Goal: Book appointment/travel/reservation

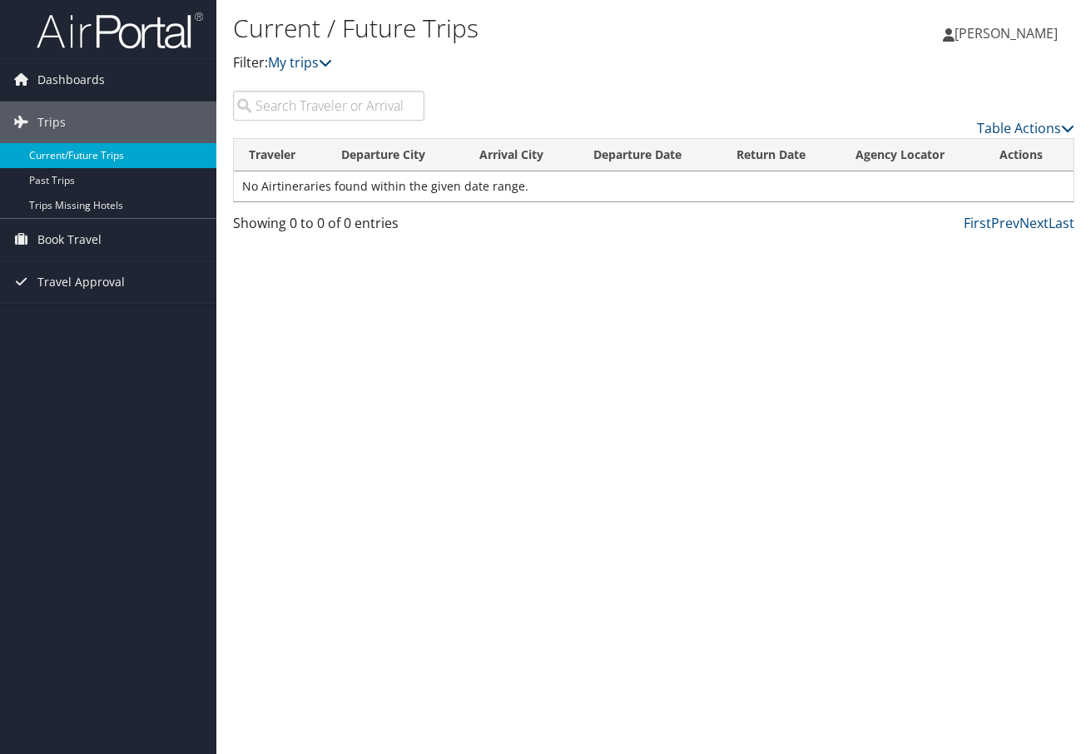
click at [125, 160] on link "Current/Future Trips" at bounding box center [108, 155] width 216 height 25
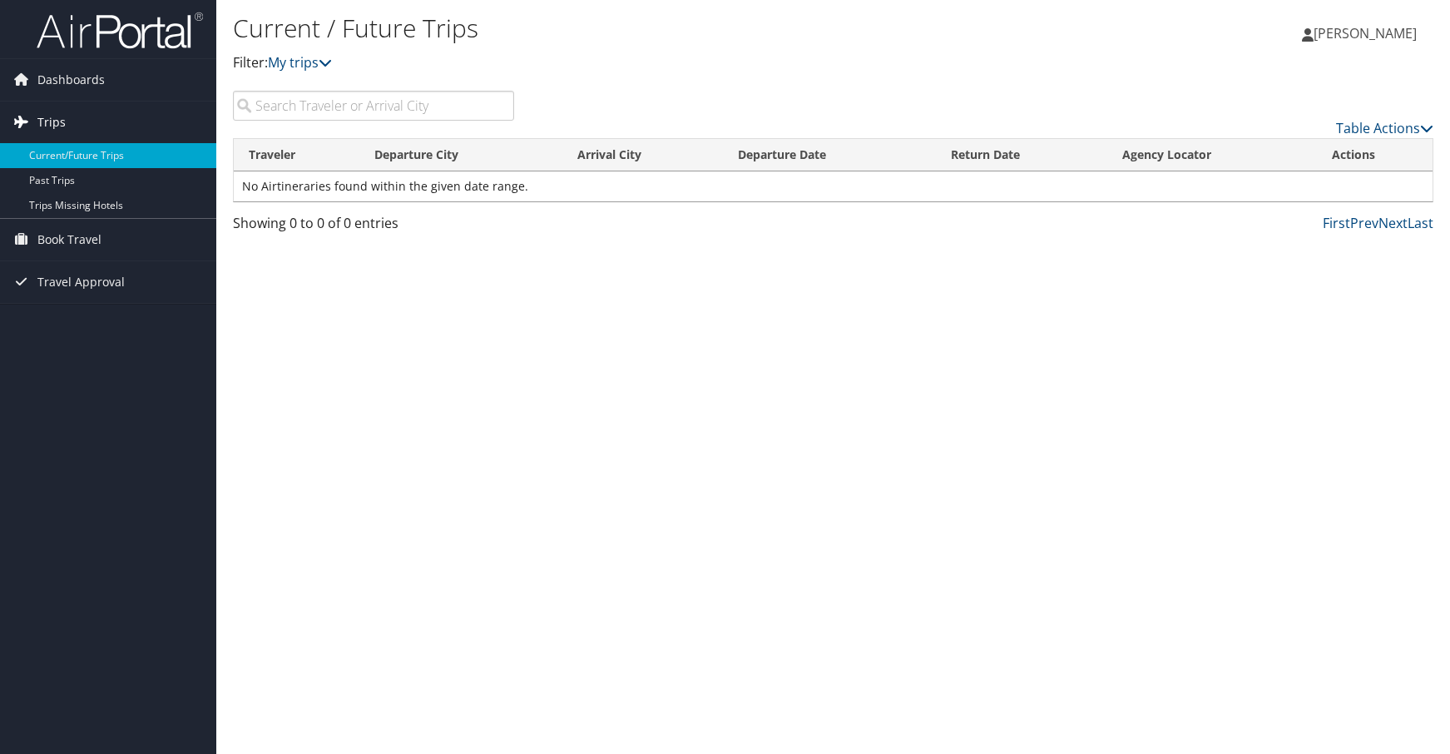
click at [73, 129] on link "Trips" at bounding box center [108, 122] width 216 height 42
click at [64, 233] on span "Book Travel" at bounding box center [69, 240] width 64 height 42
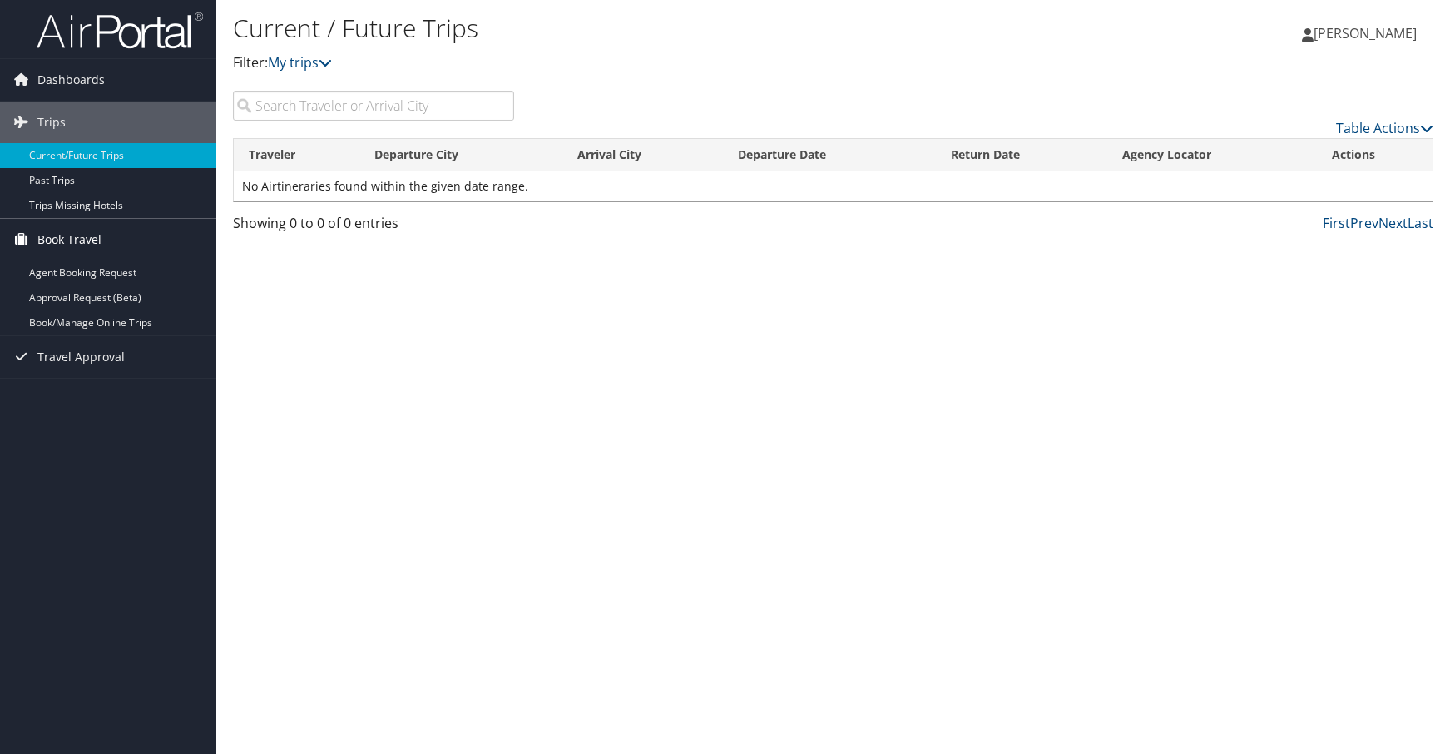
click at [77, 243] on span "Book Travel" at bounding box center [69, 240] width 64 height 42
click at [78, 245] on span "Book Travel" at bounding box center [69, 240] width 64 height 42
click at [73, 327] on link "Book/Manage Online Trips" at bounding box center [108, 322] width 216 height 25
